Goal: Task Accomplishment & Management: Manage account settings

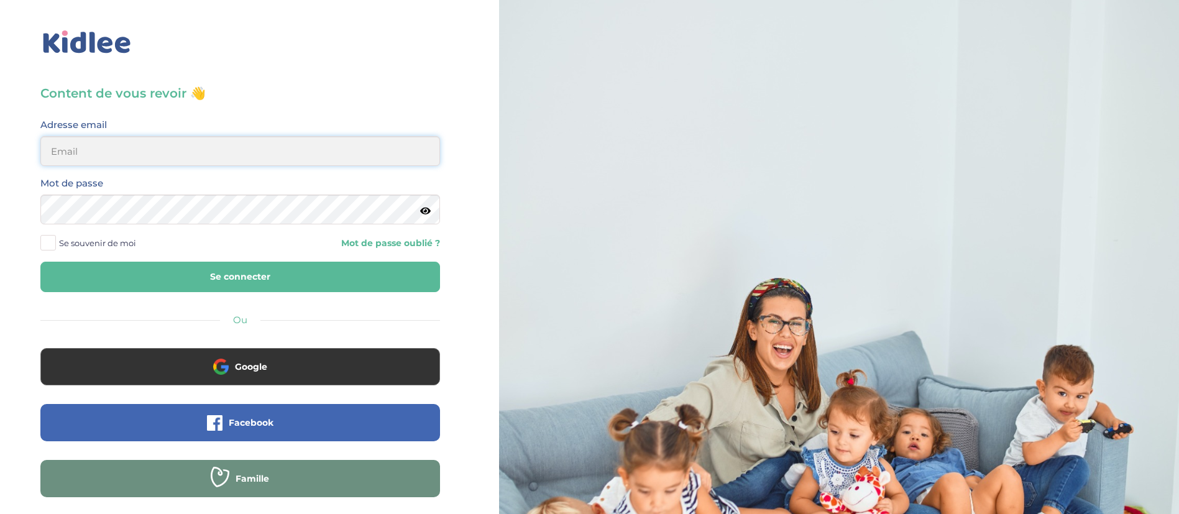
type input "dounya.khelassi@kidlee.fr"
click at [234, 273] on button "Se connecter" at bounding box center [240, 277] width 400 height 30
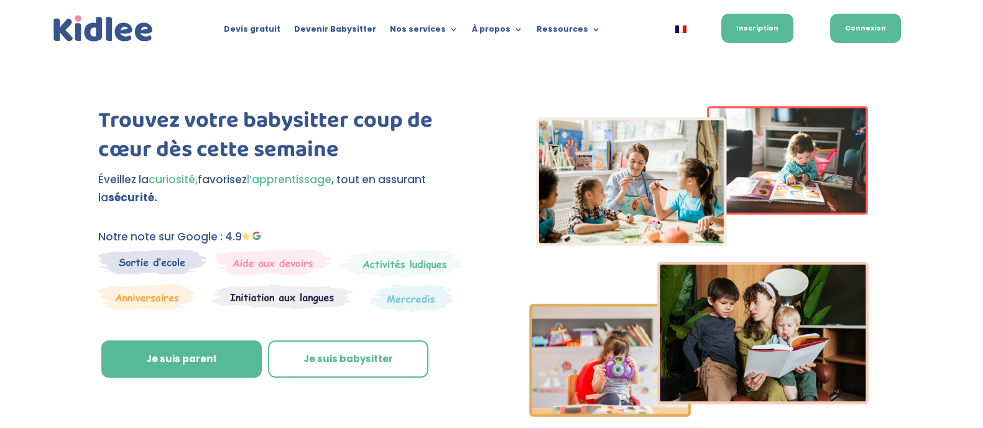
click at [864, 35] on link "Connexion" at bounding box center [865, 28] width 71 height 29
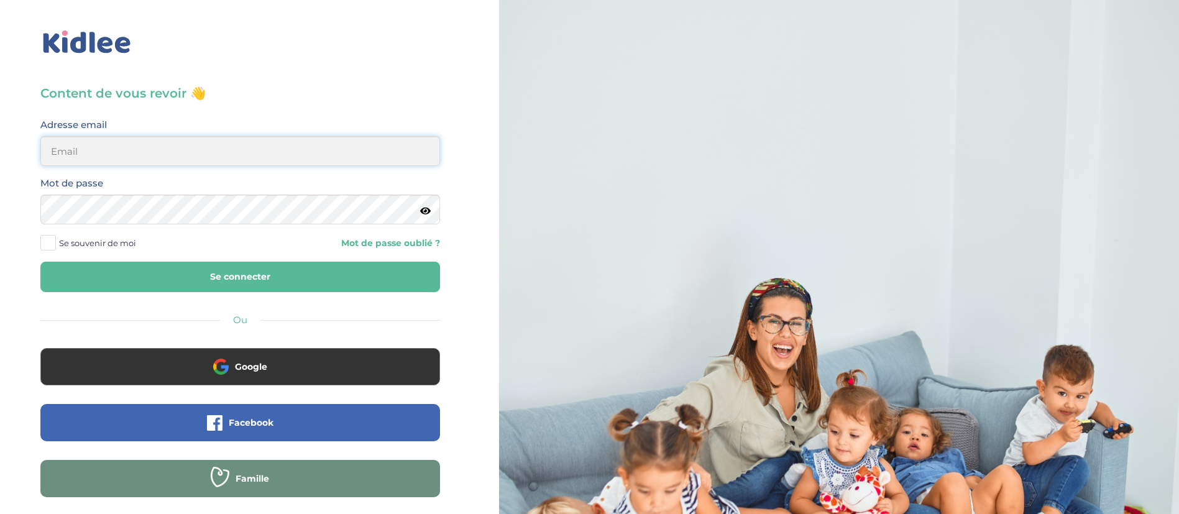
type input "dounya.khelassi@kidlee.fr"
click at [302, 289] on button "Se connecter" at bounding box center [240, 277] width 400 height 30
